Goal: Transaction & Acquisition: Purchase product/service

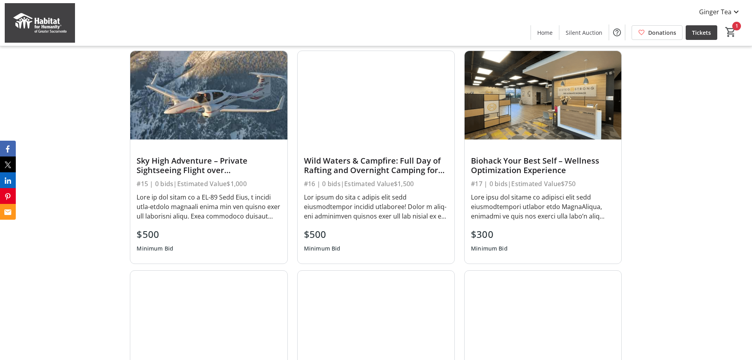
scroll to position [369, 0]
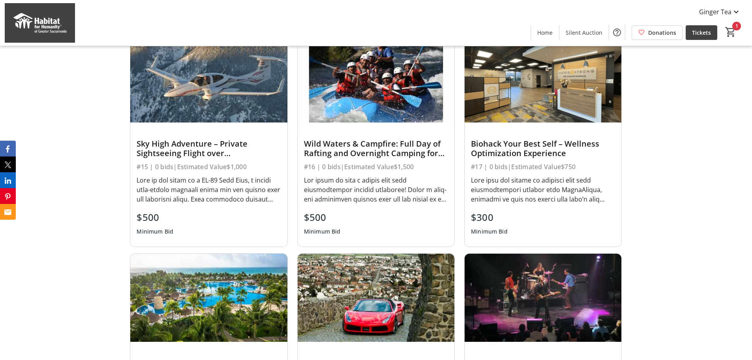
click at [216, 179] on div at bounding box center [209, 189] width 144 height 28
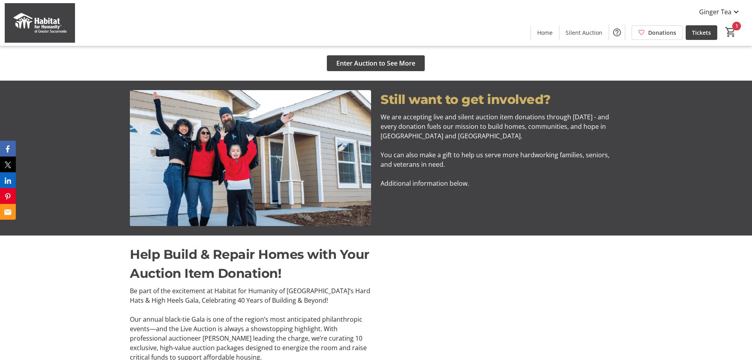
scroll to position [670, 0]
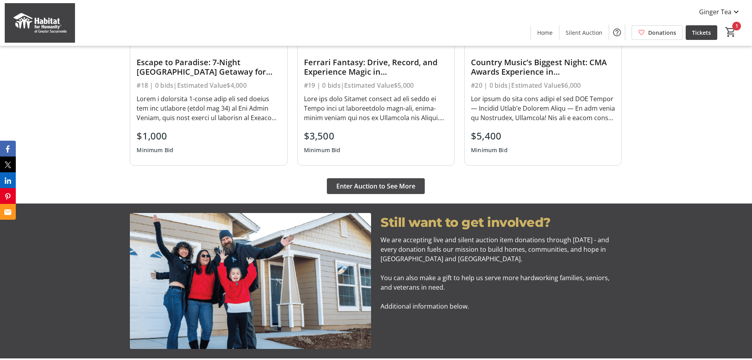
click at [365, 184] on span "Enter Auction to See More" at bounding box center [375, 185] width 79 height 9
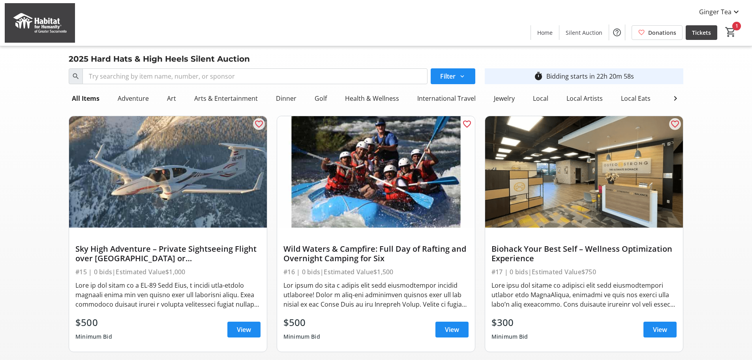
click at [46, 16] on img at bounding box center [40, 22] width 70 height 39
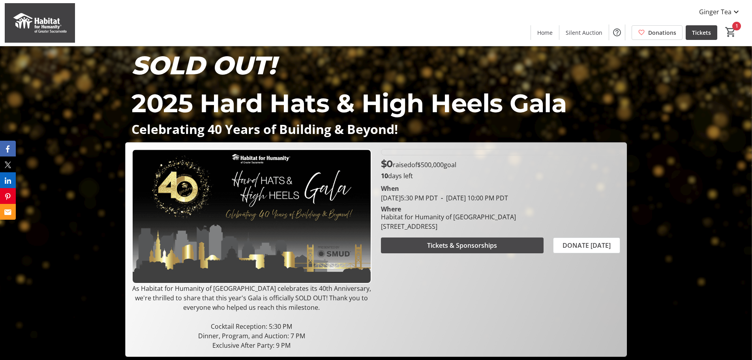
click at [489, 248] on span "Tickets & Sponsorships" at bounding box center [462, 244] width 70 height 9
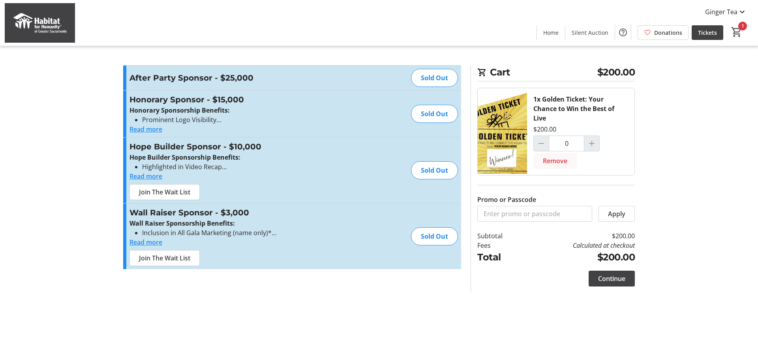
click at [558, 163] on span "Remove" at bounding box center [555, 160] width 24 height 9
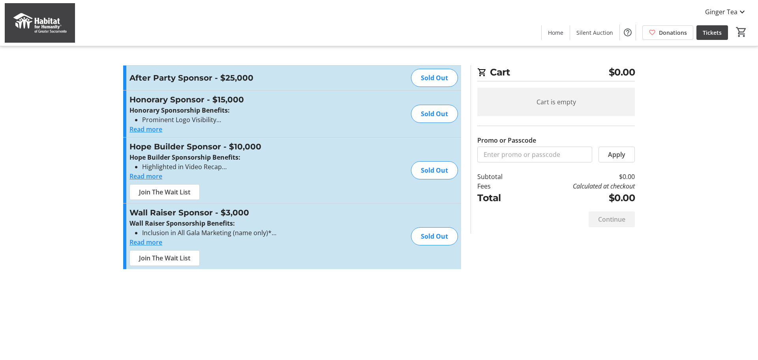
click at [53, 18] on img at bounding box center [40, 22] width 70 height 39
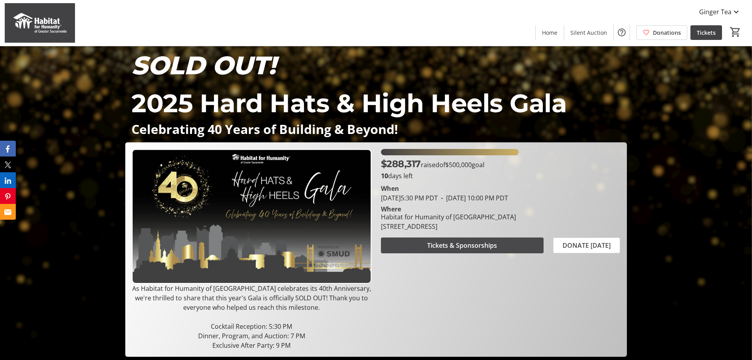
click at [471, 249] on span "Tickets & Sponsorships" at bounding box center [462, 244] width 70 height 9
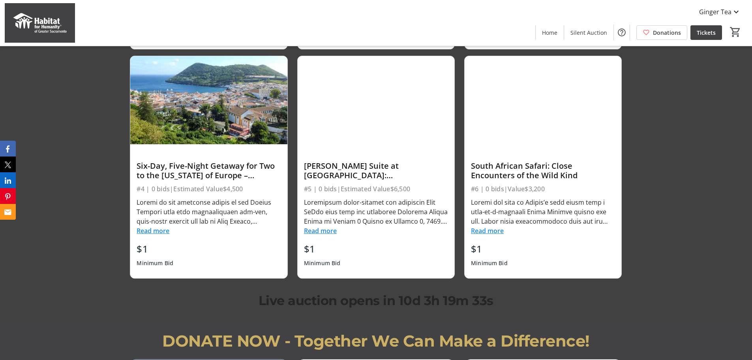
scroll to position [1270, 0]
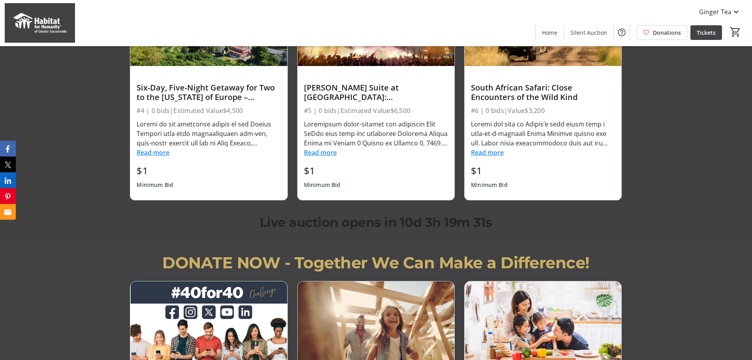
click at [385, 222] on div "Live auction opens in 10d 3h 19m 31s" at bounding box center [376, 222] width 233 height 19
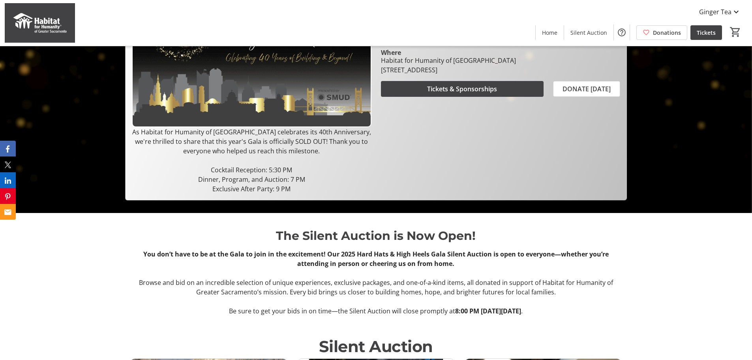
scroll to position [165, 0]
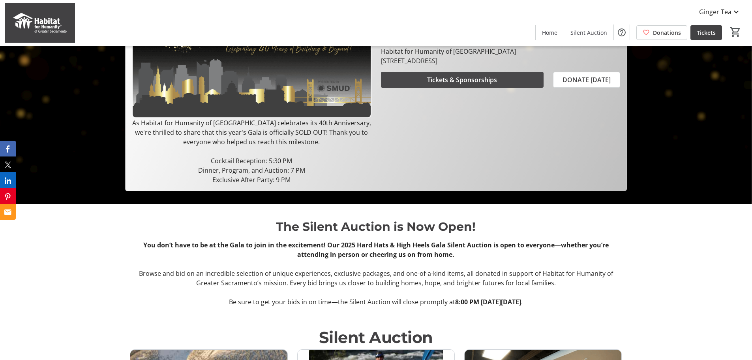
click at [471, 79] on span "Tickets & Sponsorships" at bounding box center [462, 79] width 70 height 9
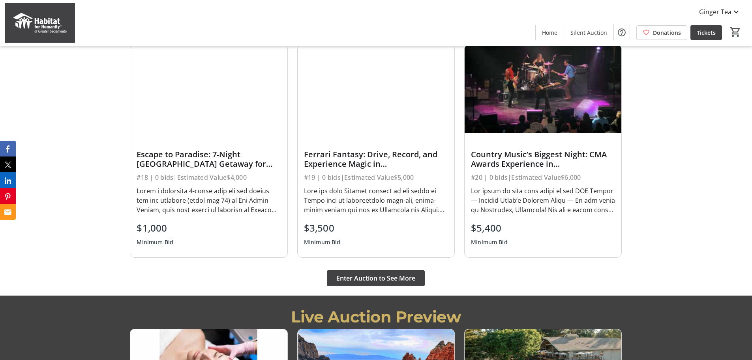
scroll to position [704, 0]
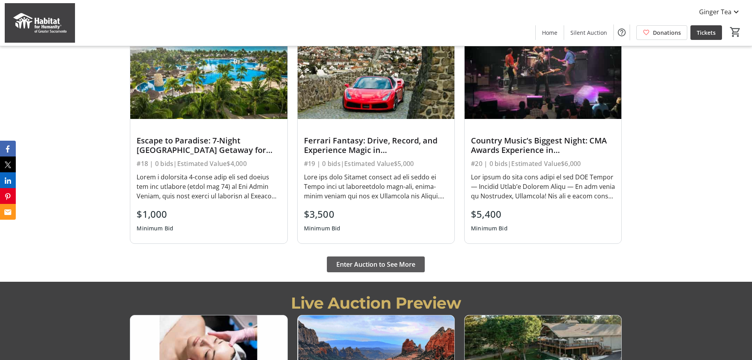
click at [366, 270] on span at bounding box center [376, 264] width 98 height 19
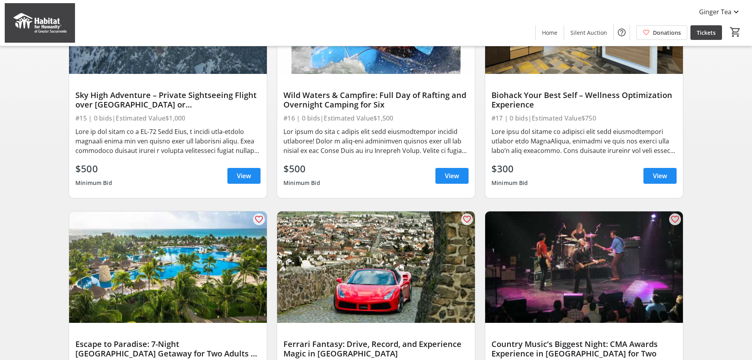
scroll to position [164, 0]
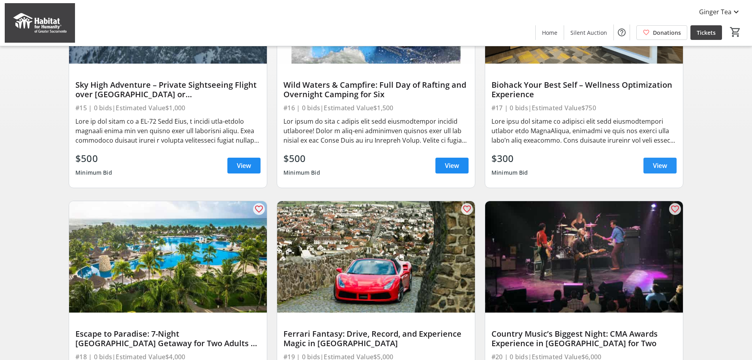
click at [667, 170] on span "View" at bounding box center [660, 165] width 14 height 9
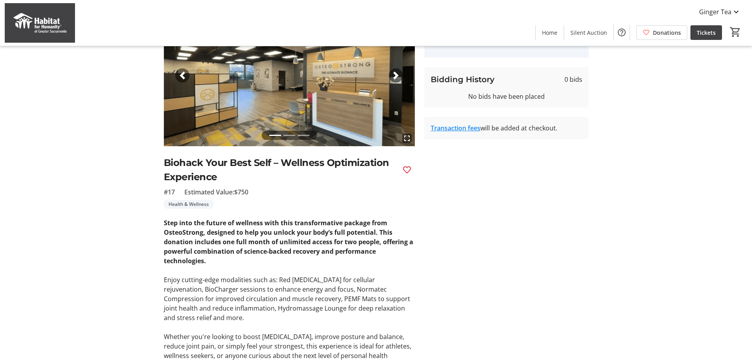
scroll to position [30, 0]
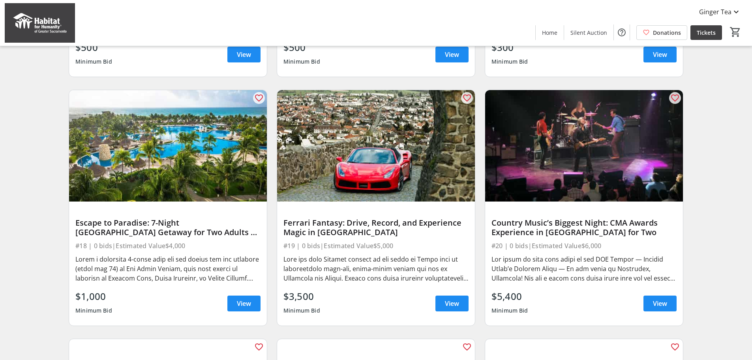
scroll to position [276, 0]
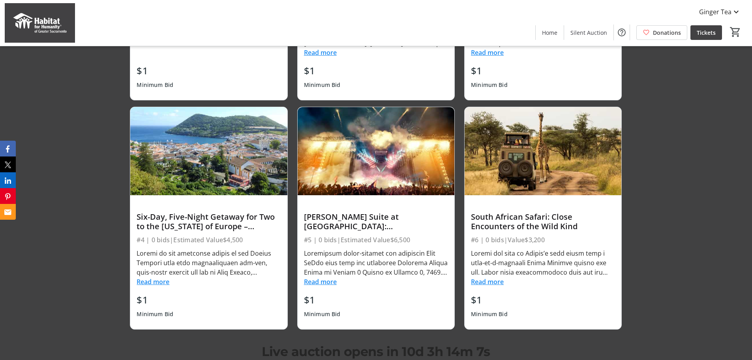
scroll to position [1086, 0]
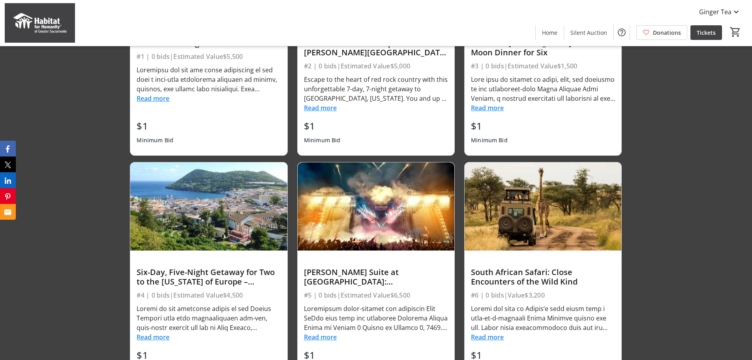
click at [573, 121] on div "$1 Minimum Bid" at bounding box center [543, 133] width 144 height 28
click at [483, 108] on button "Read more" at bounding box center [487, 107] width 33 height 9
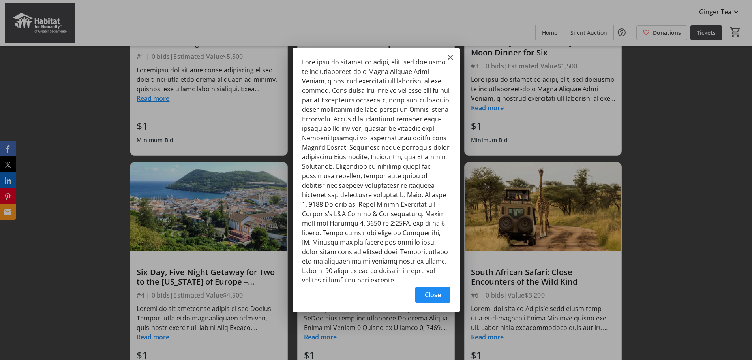
scroll to position [0, 0]
click at [449, 54] on mat-icon "Close" at bounding box center [450, 57] width 9 height 9
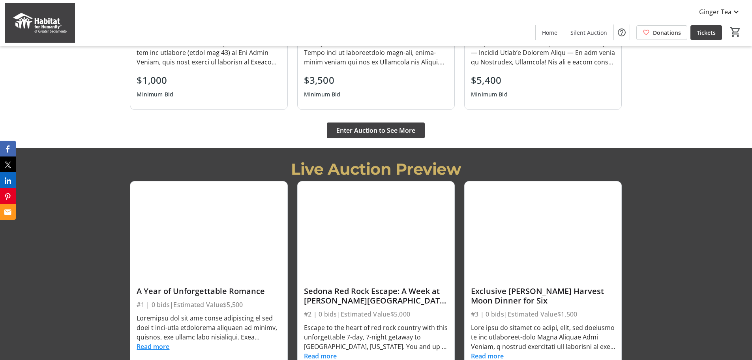
scroll to position [851, 0]
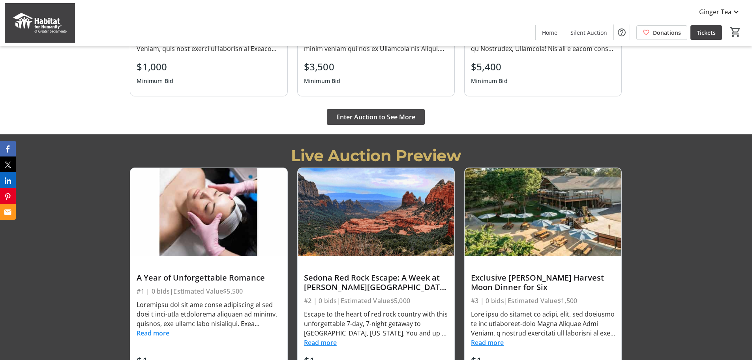
click at [388, 113] on span "Enter Auction to See More" at bounding box center [375, 116] width 79 height 9
